Goal: Obtain resource: Download file/media

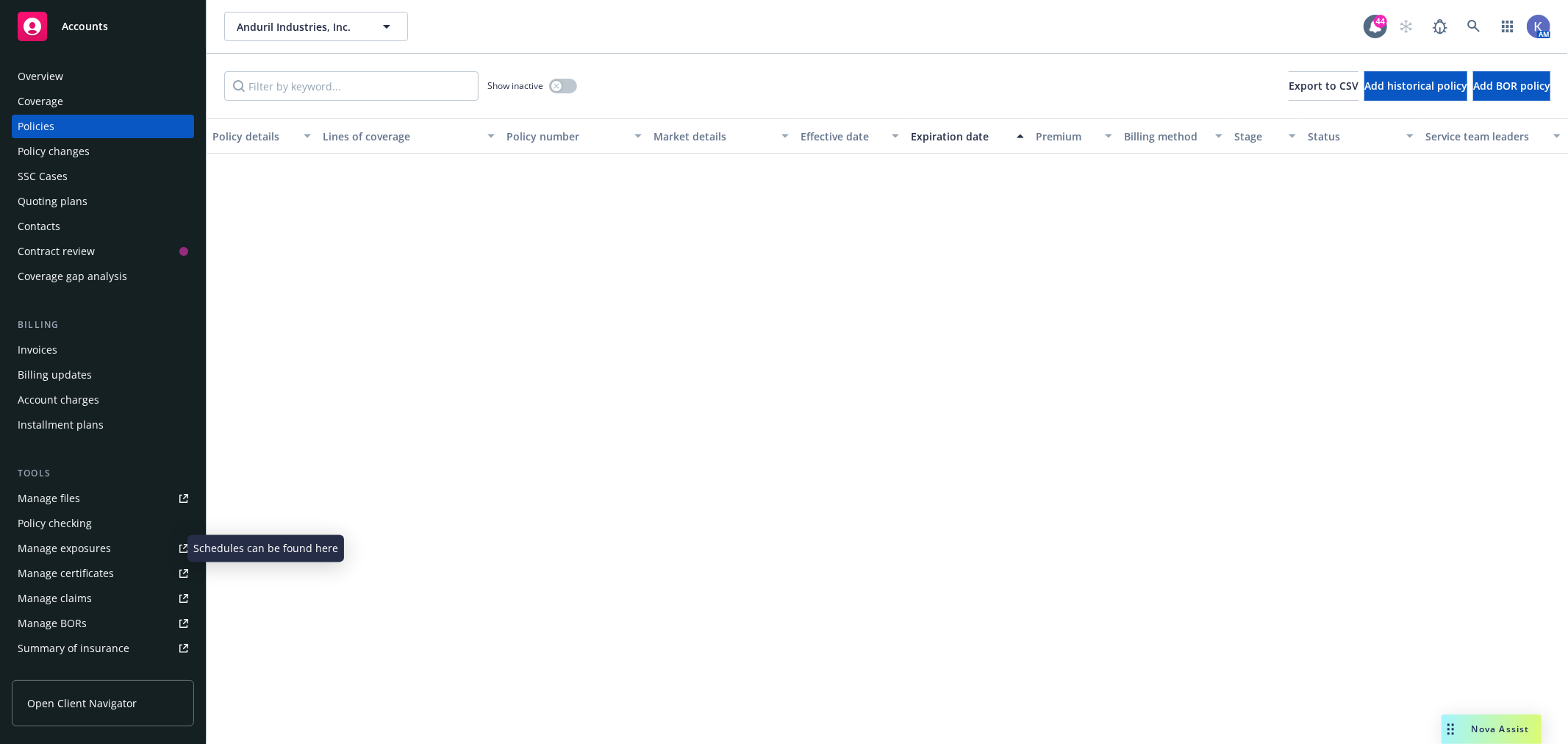
scroll to position [1388, 0]
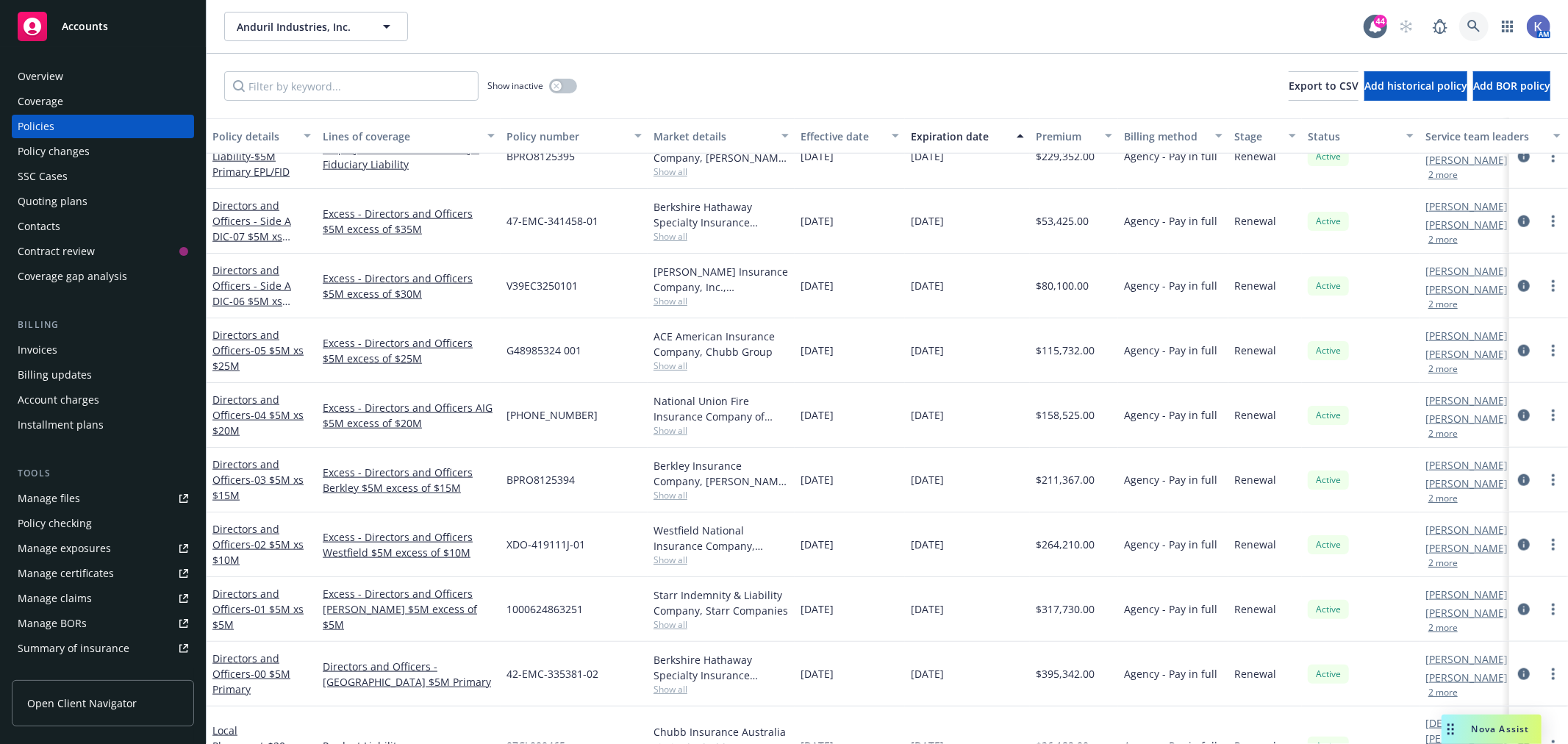
click at [1473, 24] on icon at bounding box center [1474, 26] width 13 height 13
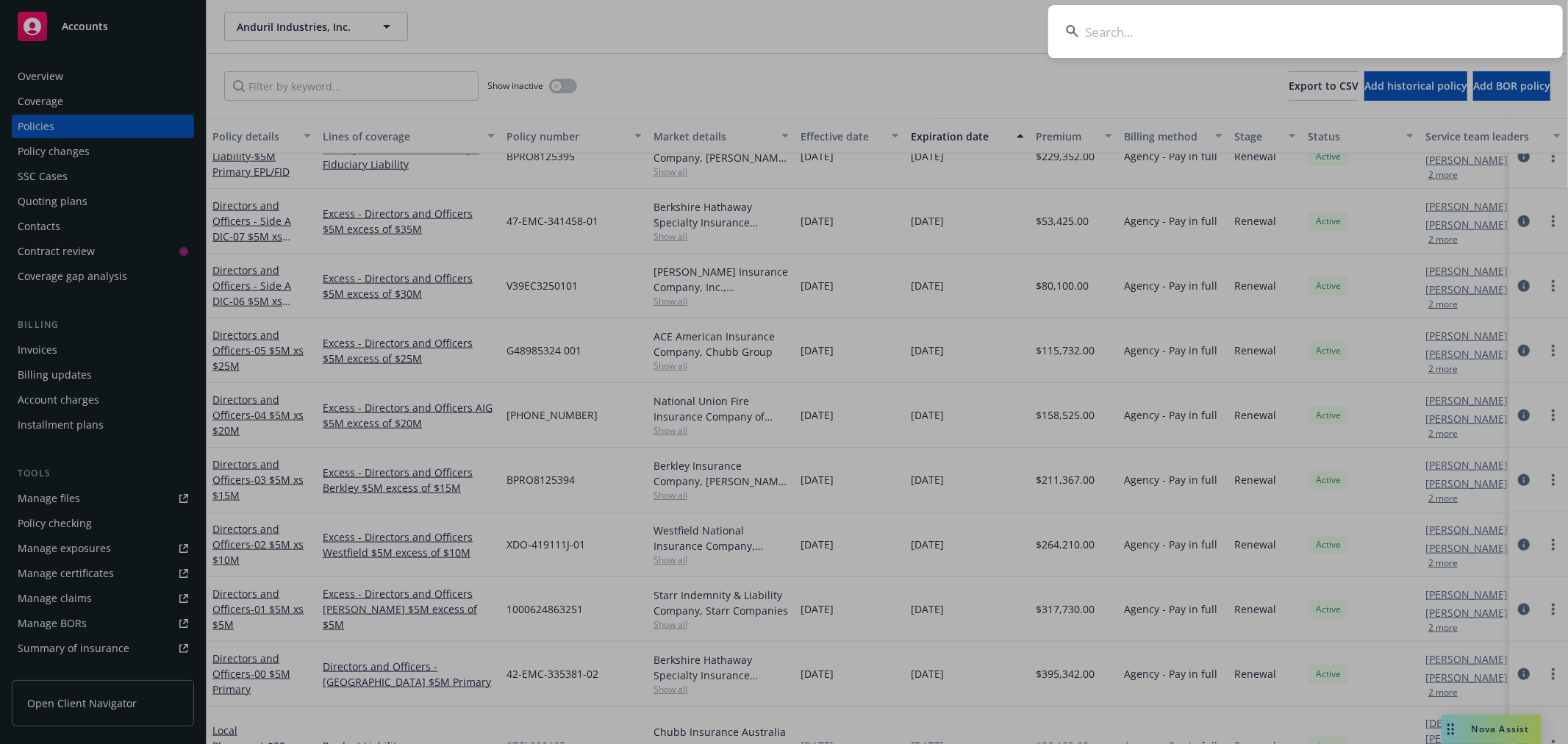
click at [1309, 40] on input at bounding box center [1305, 31] width 515 height 53
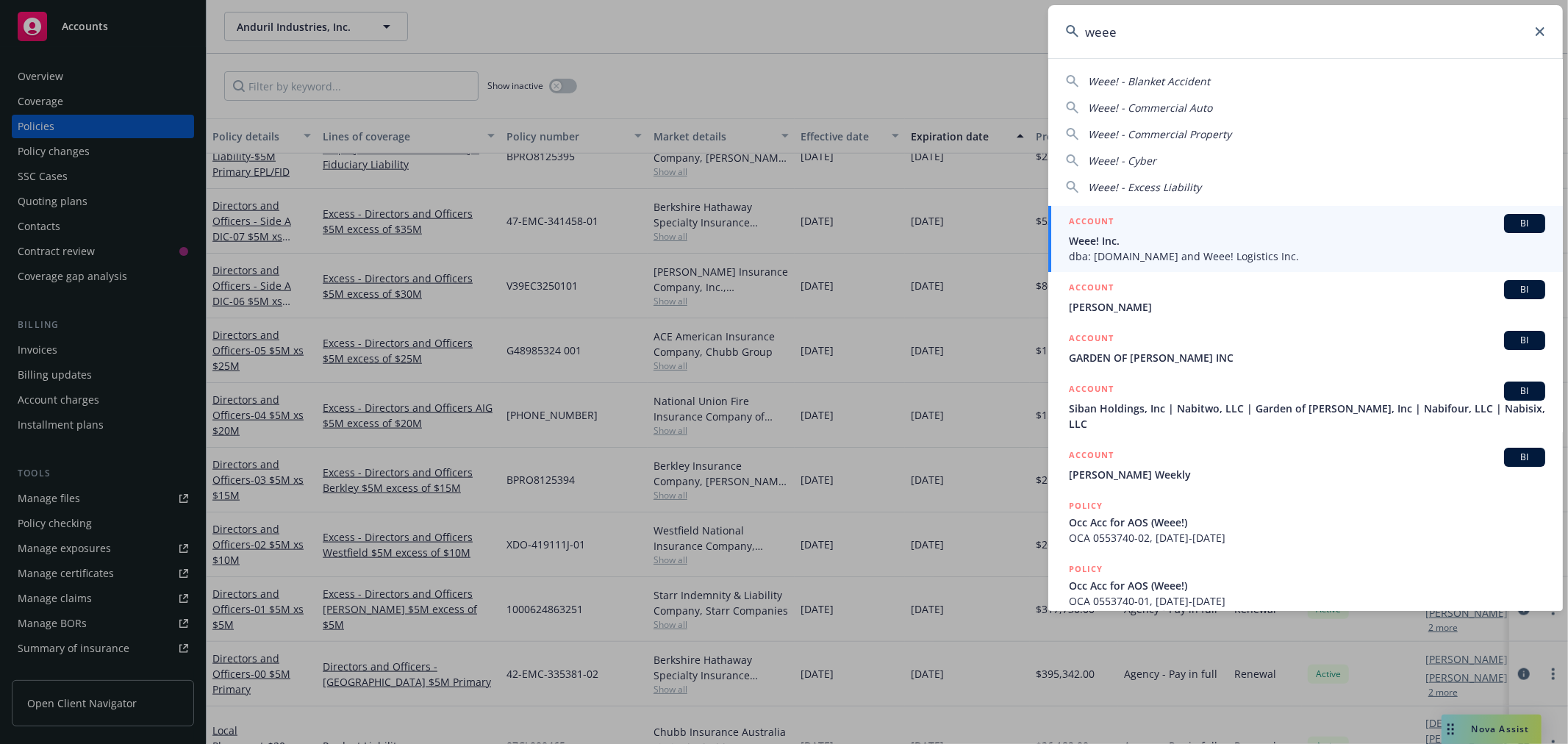
type input "weee"
click at [1094, 239] on span "Weee! Inc." at bounding box center [1307, 241] width 476 height 16
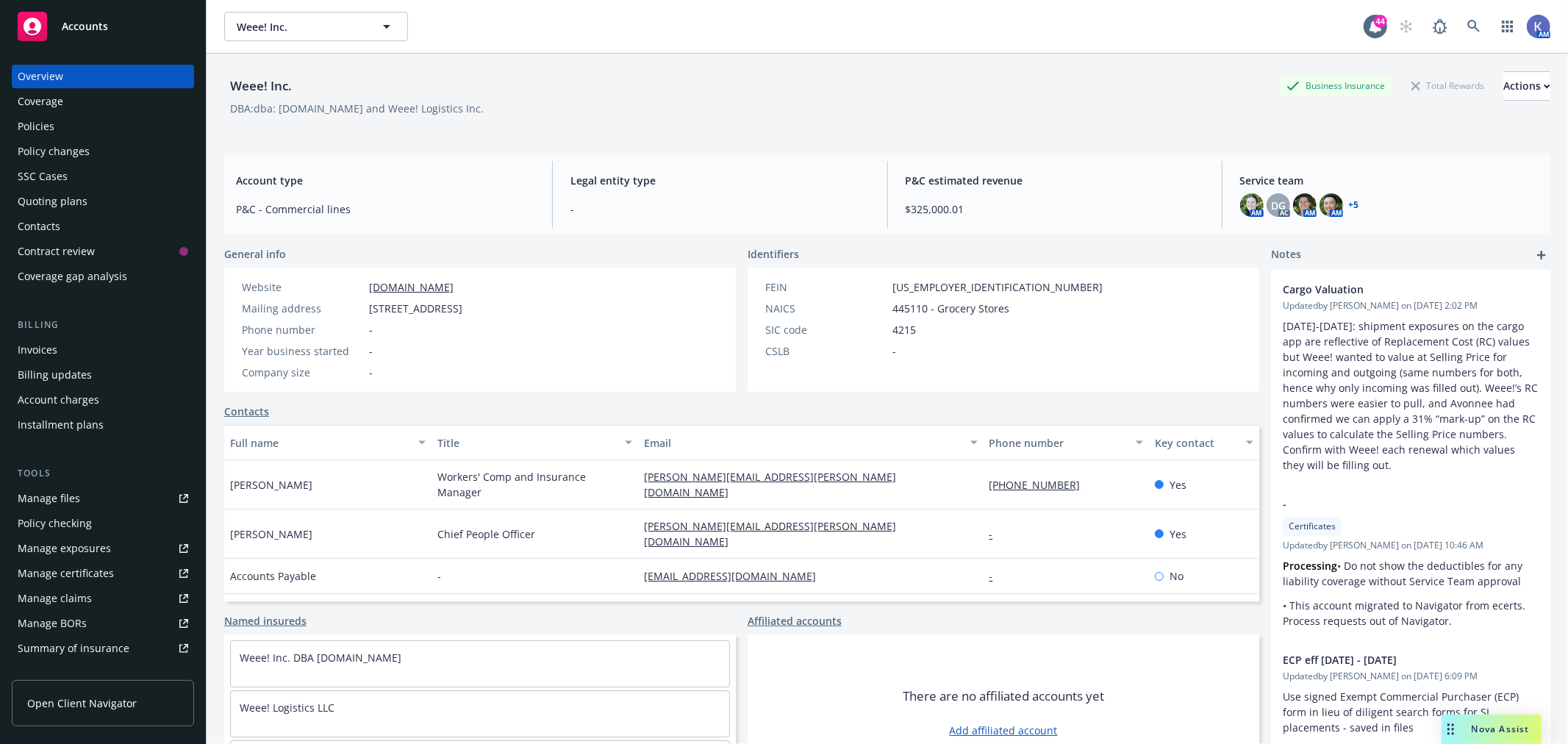
click at [99, 128] on div "Policies" at bounding box center [102, 126] width 170 height 24
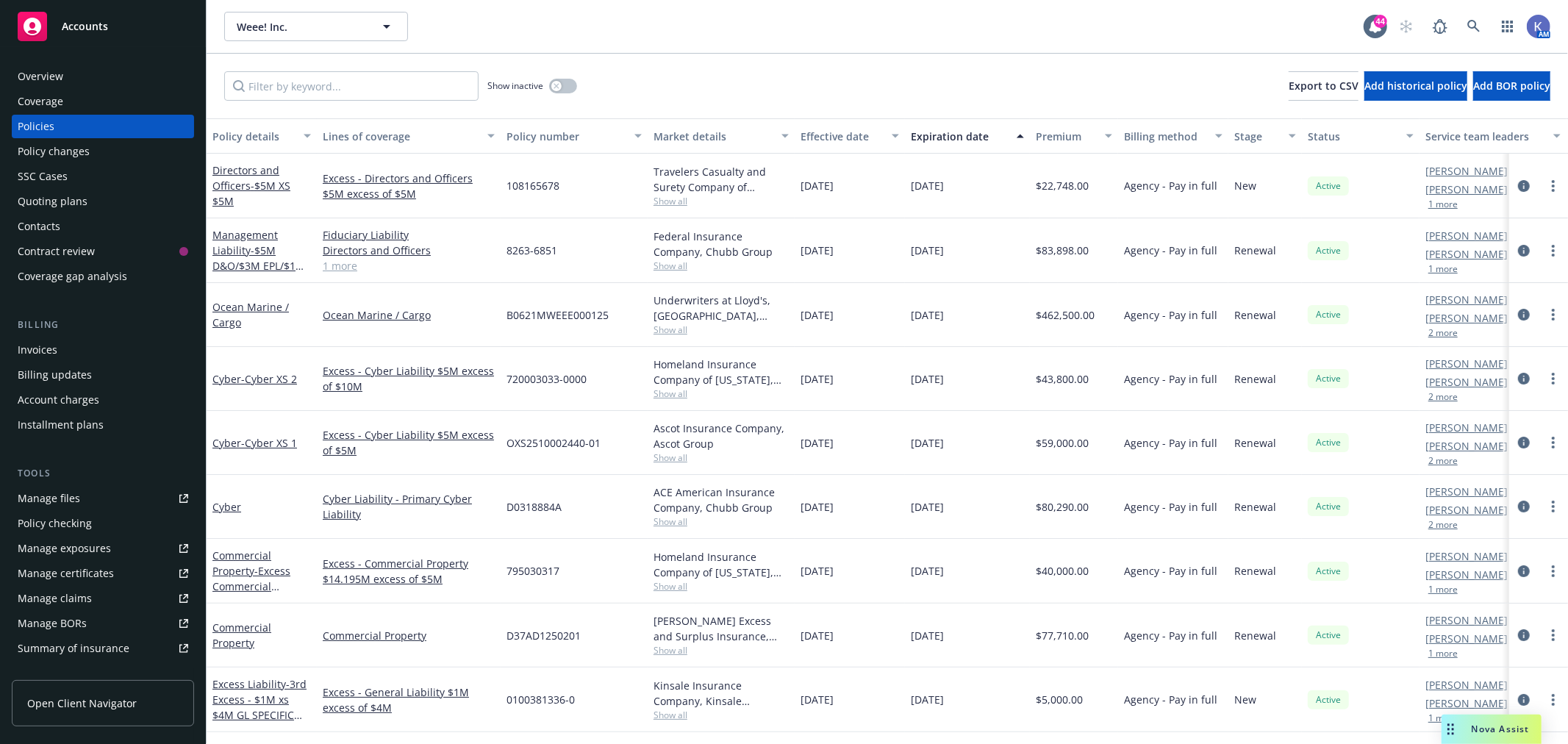
click at [76, 502] on div "Manage files" at bounding box center [49, 498] width 63 height 24
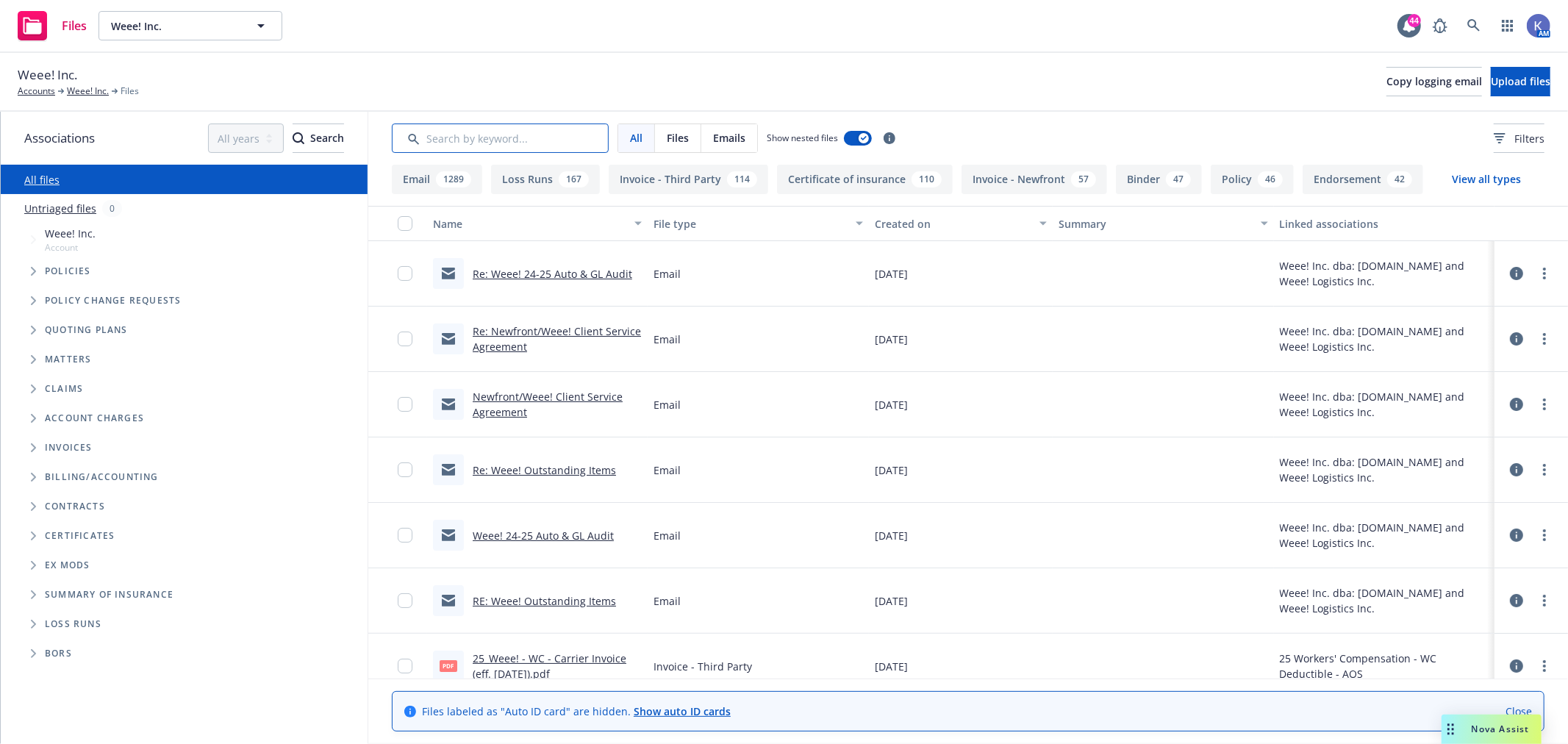
click at [500, 143] on input "Search by keyword..." at bounding box center [500, 138] width 217 height 30
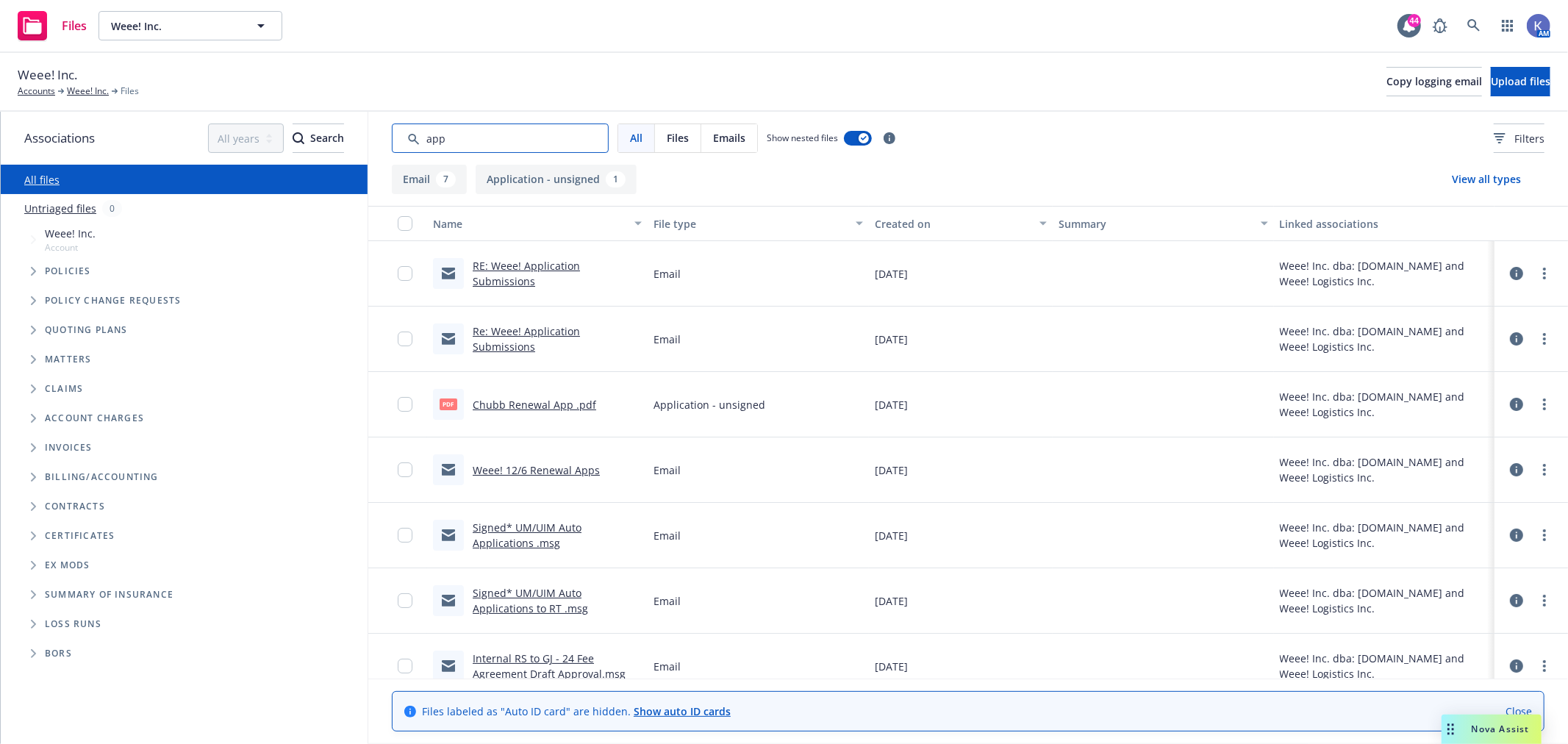
type input "app"
click at [519, 401] on link "Chubb Renewal App .pdf" at bounding box center [534, 405] width 124 height 14
